Goal: Find specific page/section: Find specific page/section

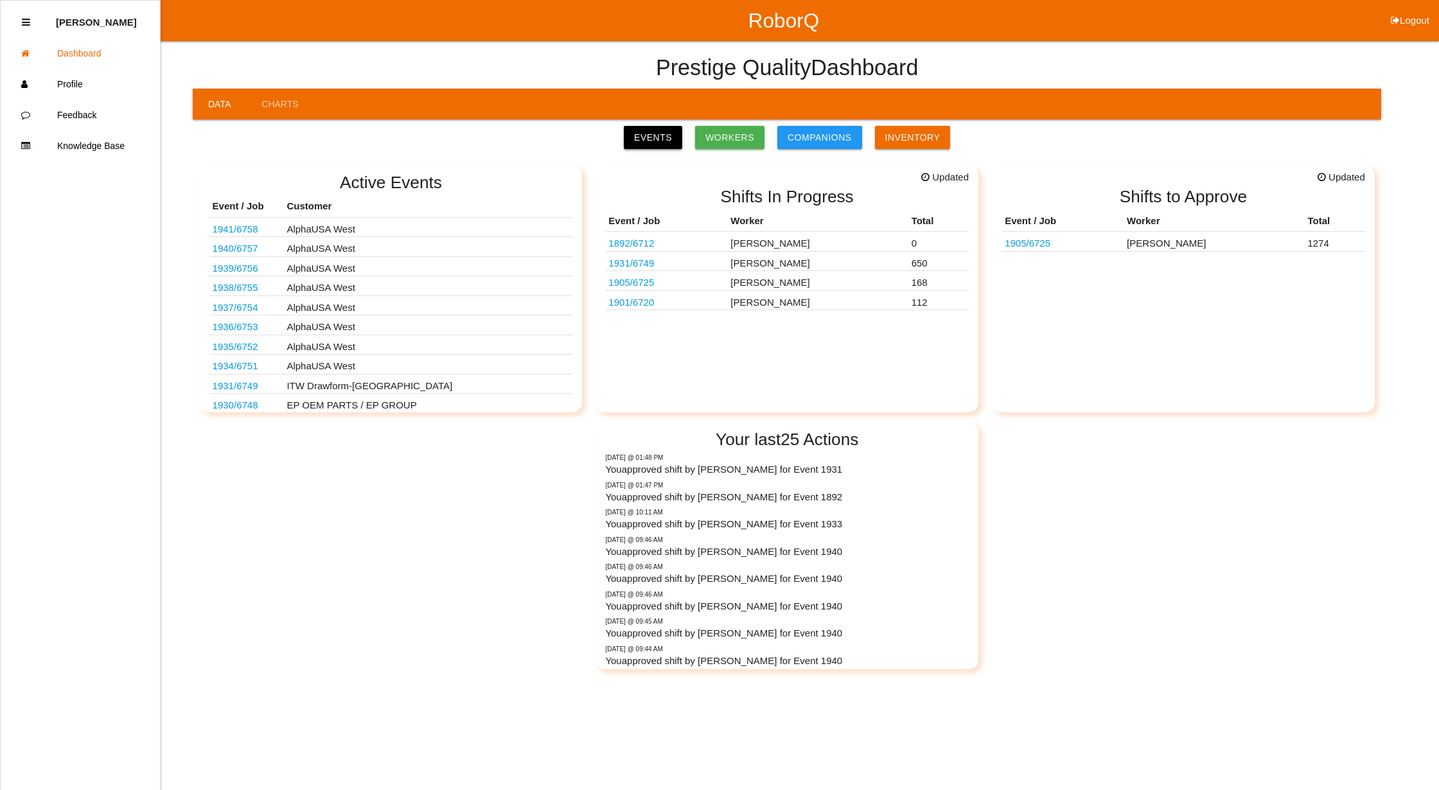
click at [654, 127] on link "Events" at bounding box center [653, 137] width 58 height 23
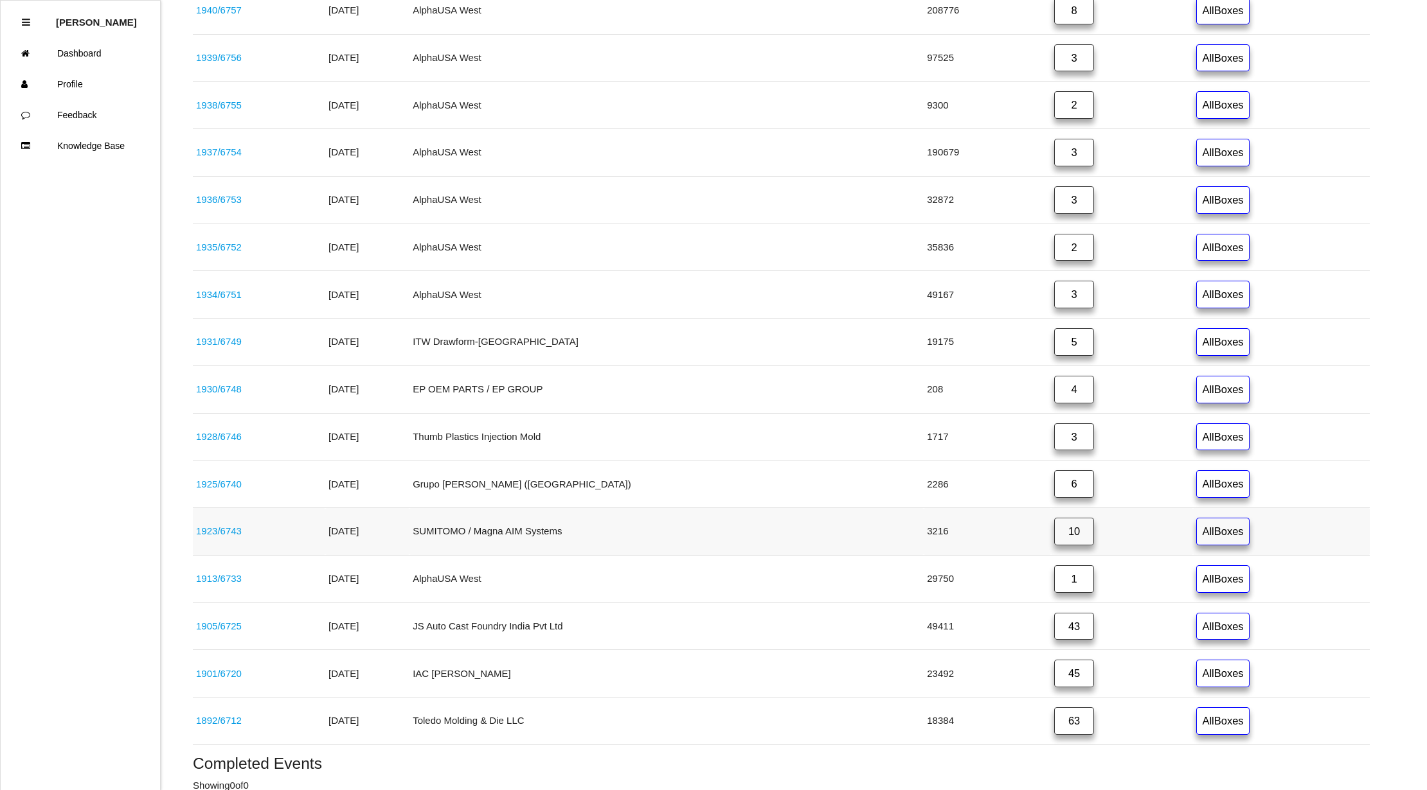
scroll to position [464, 0]
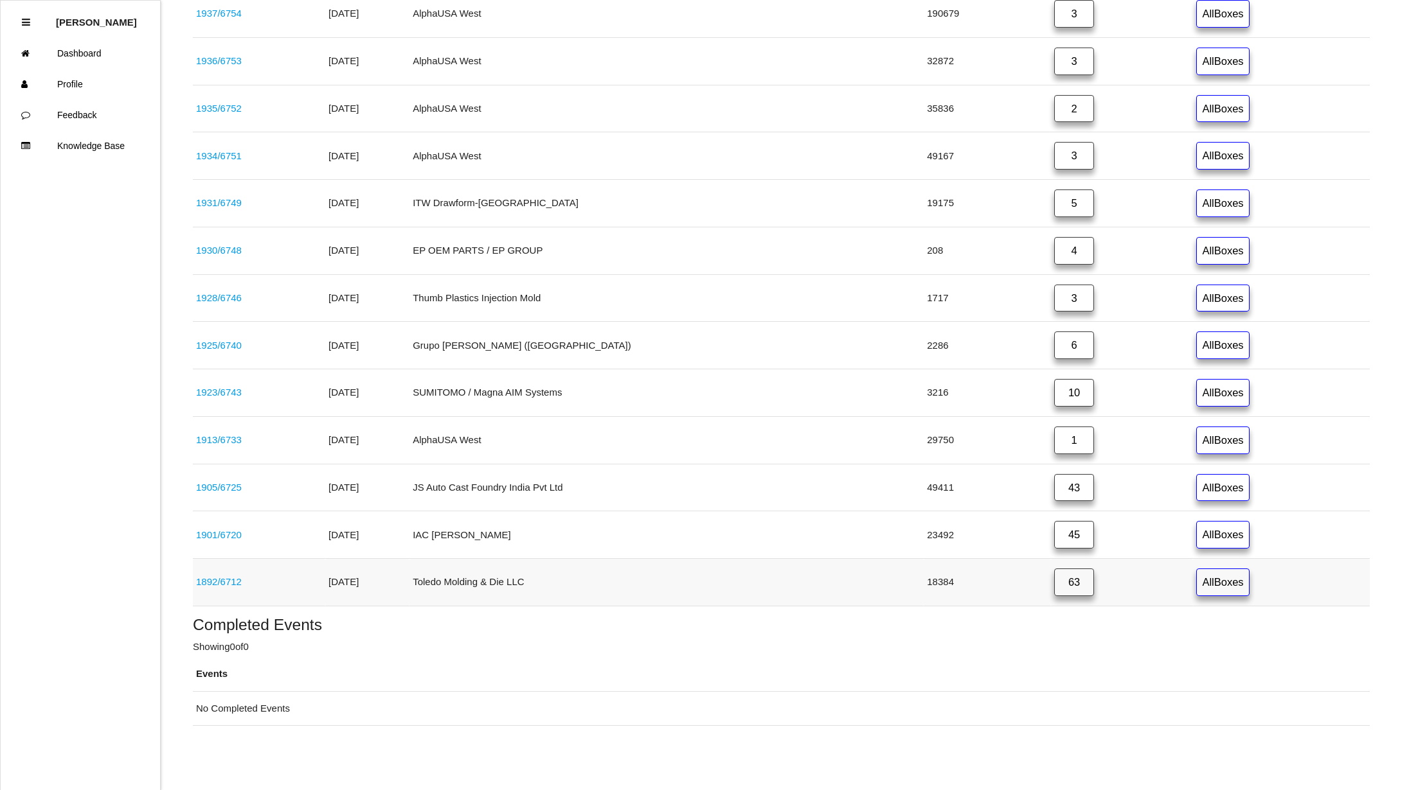
click at [1054, 582] on link "63" at bounding box center [1074, 583] width 40 height 28
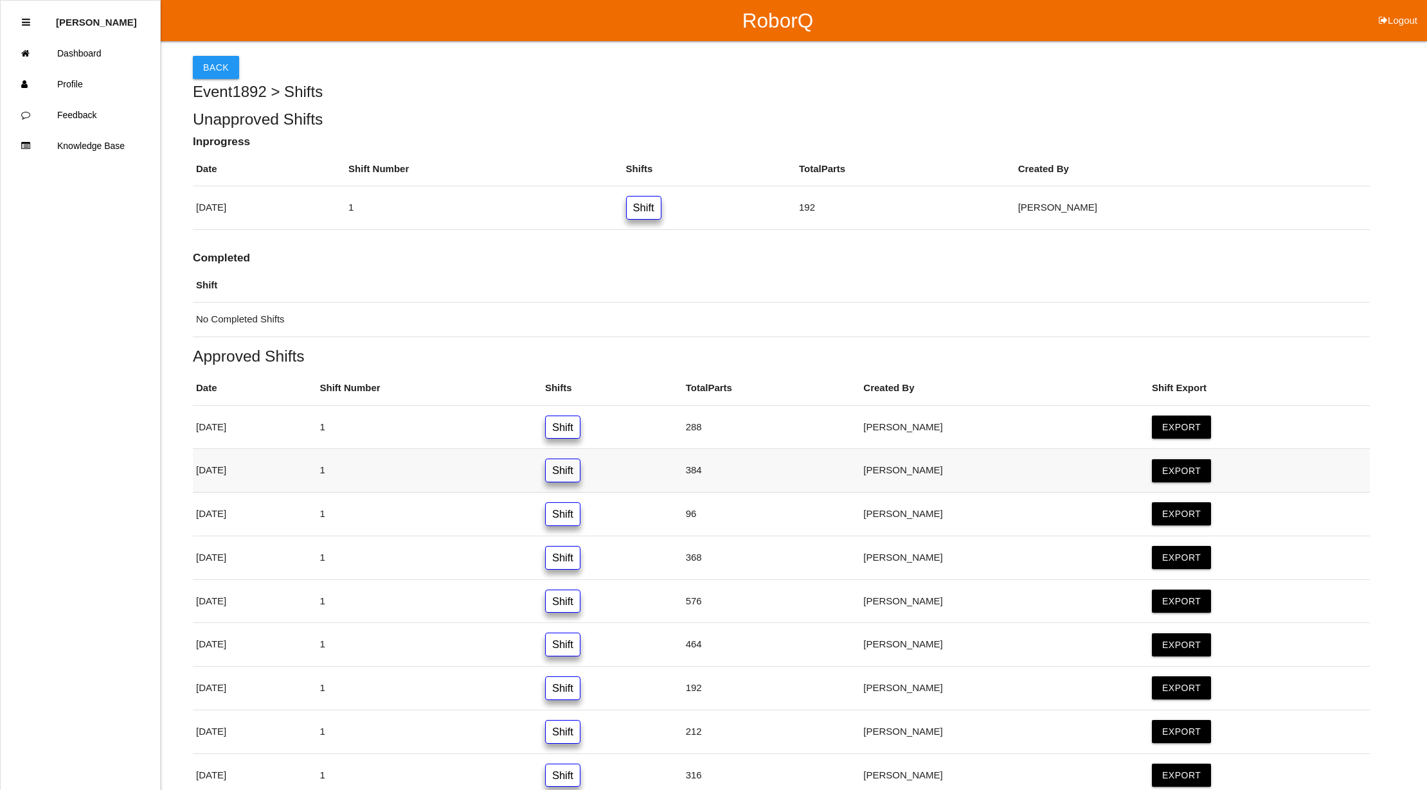
click at [580, 477] on link "Shift" at bounding box center [562, 471] width 35 height 24
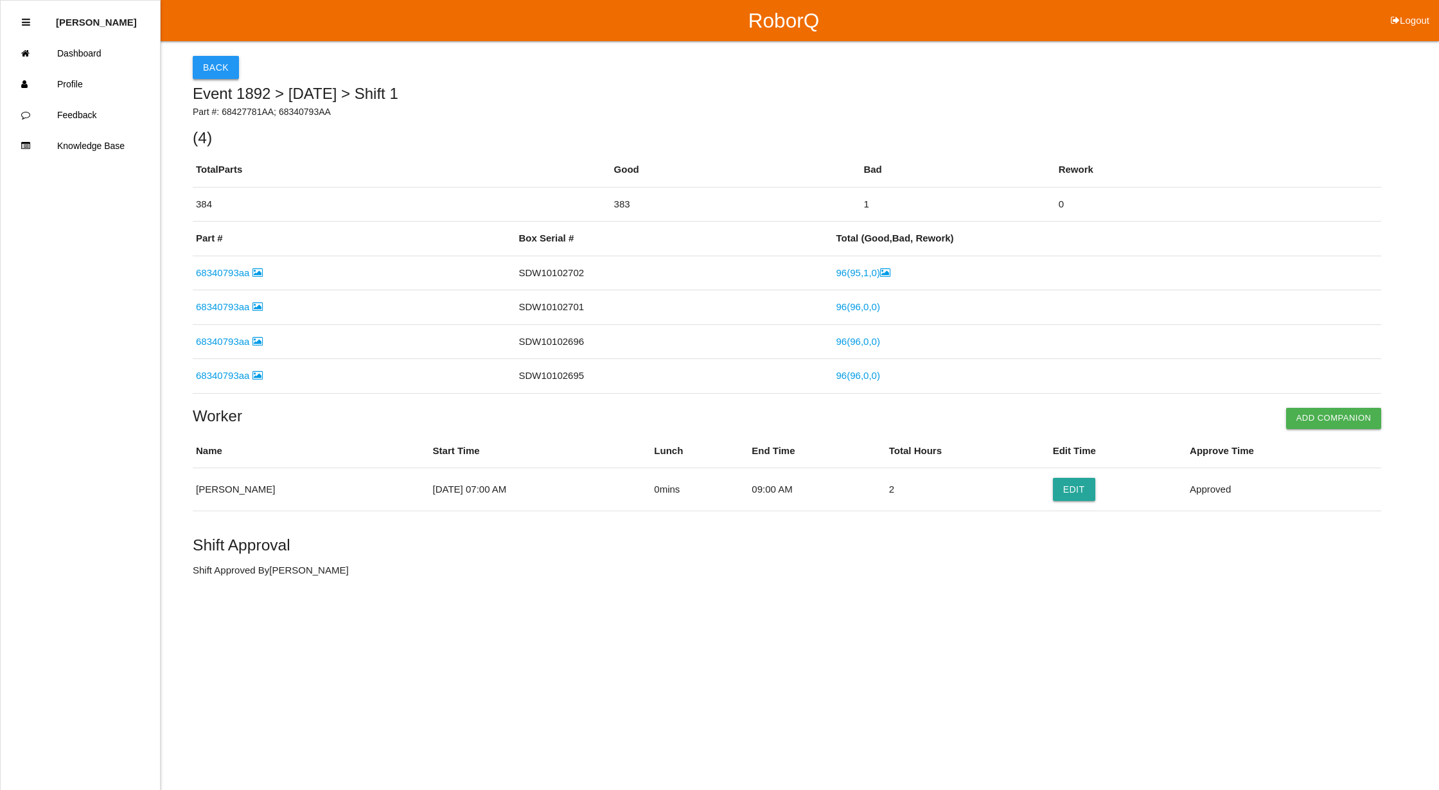
click at [206, 60] on button "Back" at bounding box center [216, 67] width 46 height 23
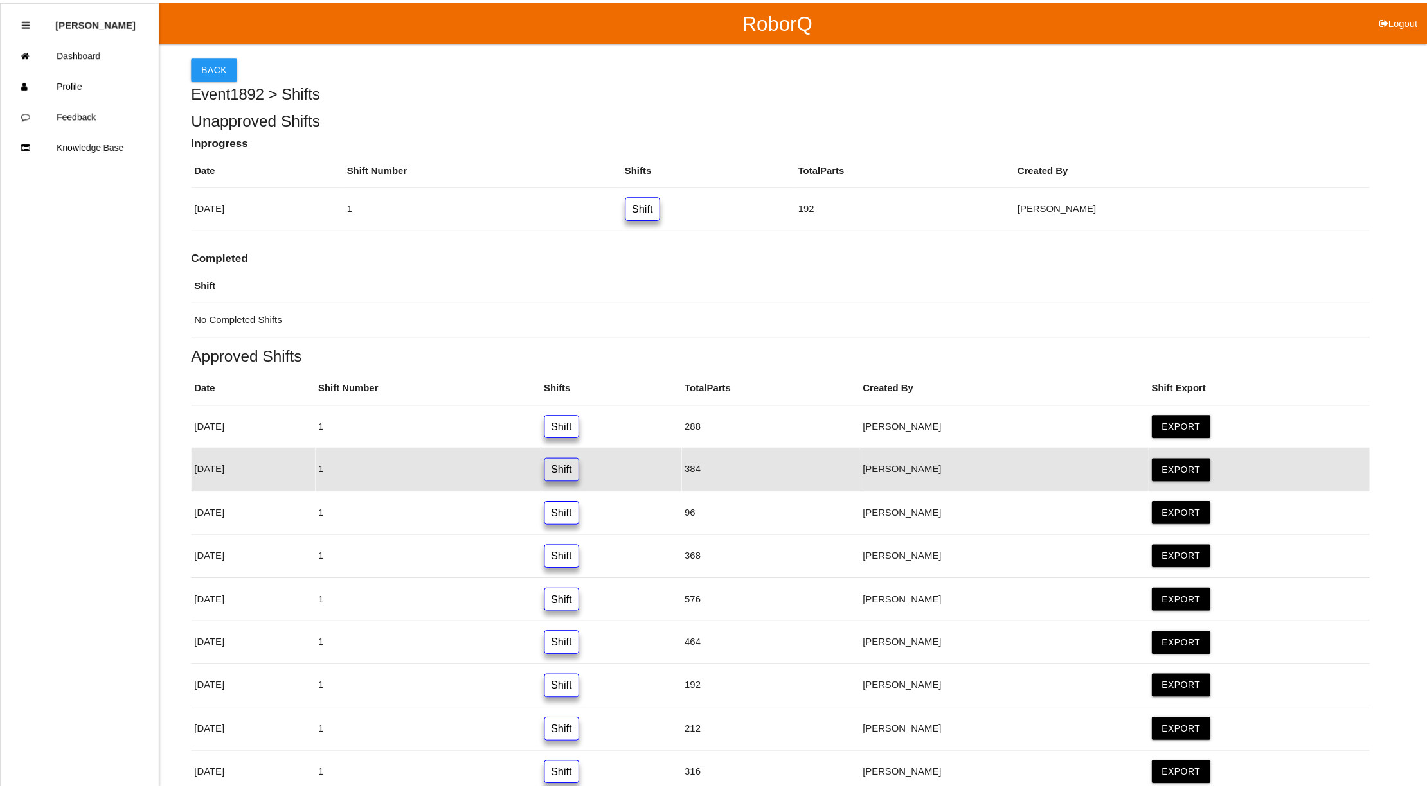
scroll to position [78, 0]
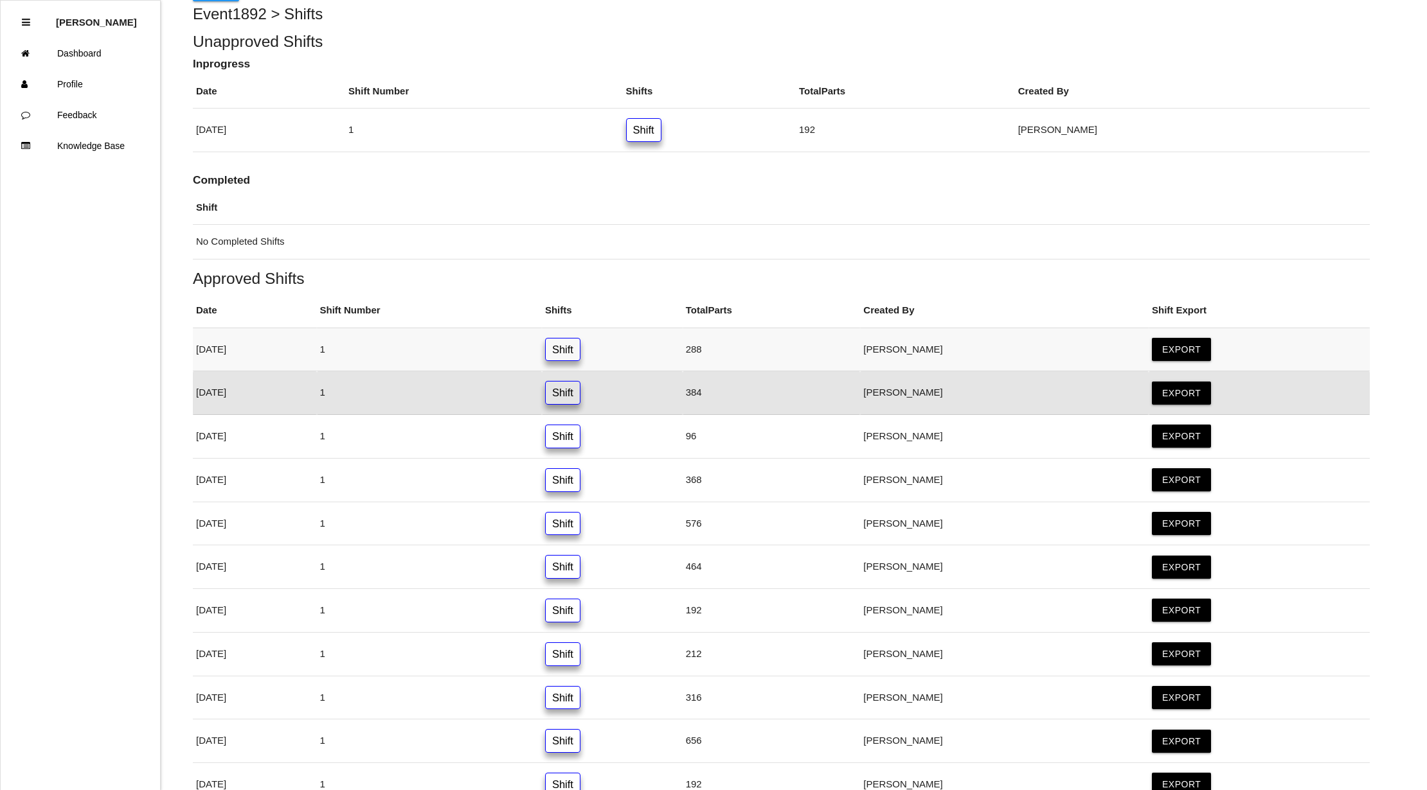
click at [580, 346] on link "Shift" at bounding box center [562, 350] width 35 height 24
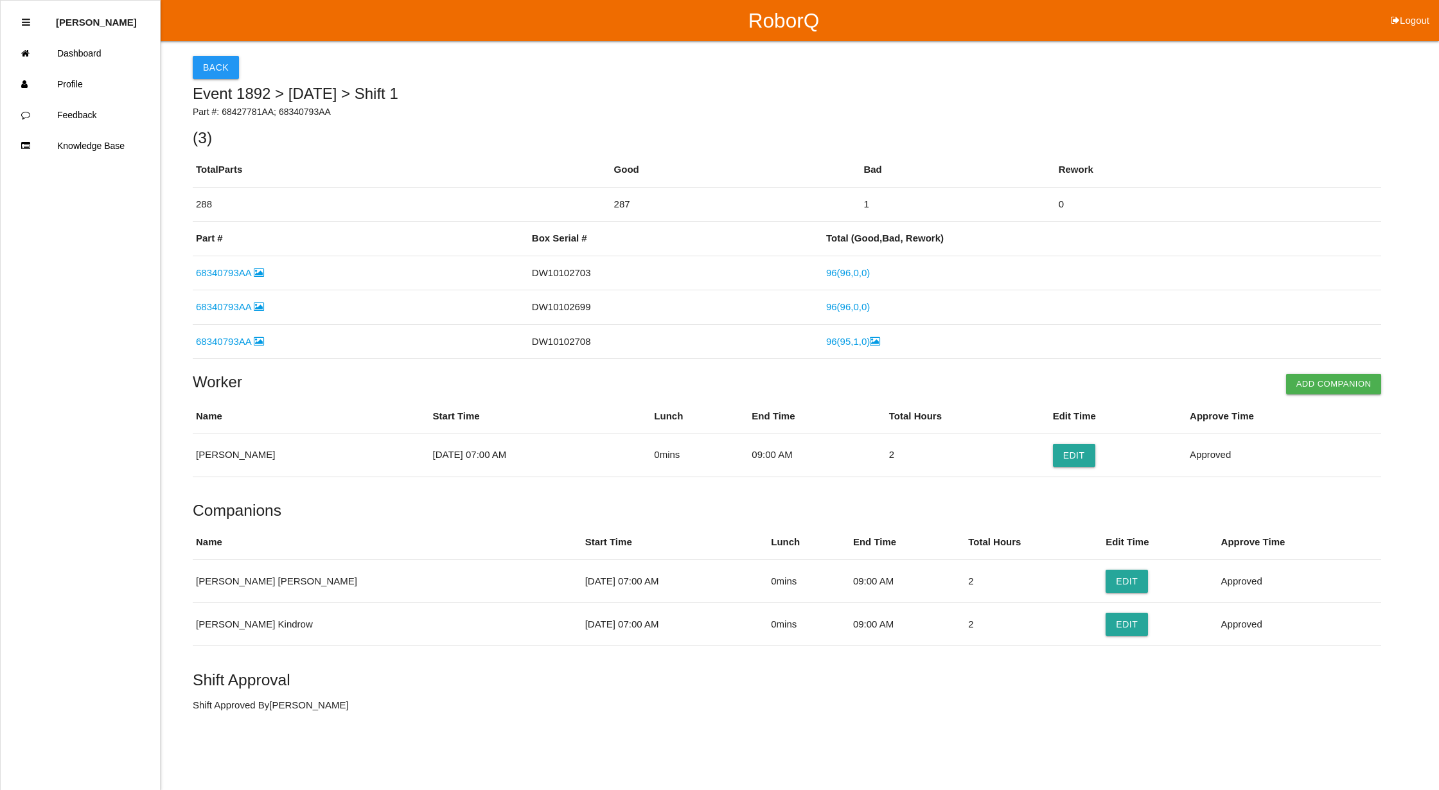
click at [704, 137] on h5 "( 3 )" at bounding box center [787, 137] width 1189 height 17
click at [99, 49] on link "Dashboard" at bounding box center [80, 53] width 159 height 31
